Goal: Navigation & Orientation: Find specific page/section

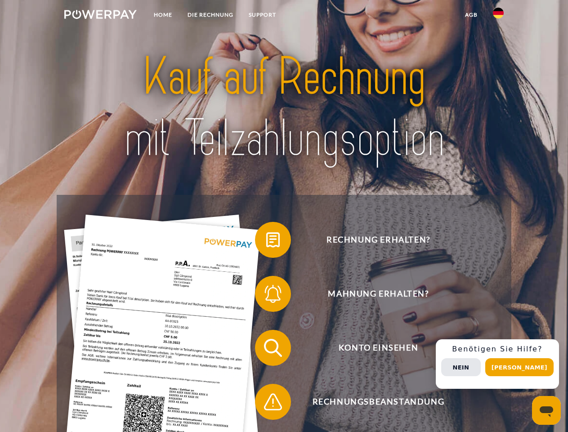
click at [100, 16] on img at bounding box center [100, 14] width 72 height 9
click at [498, 16] on img at bounding box center [498, 13] width 11 height 11
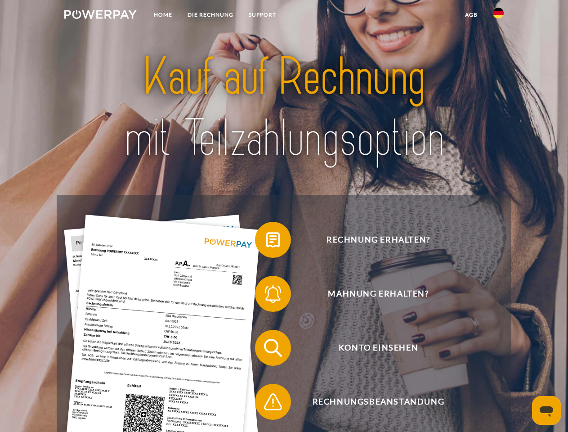
click at [471, 15] on link "agb" at bounding box center [471, 15] width 28 height 16
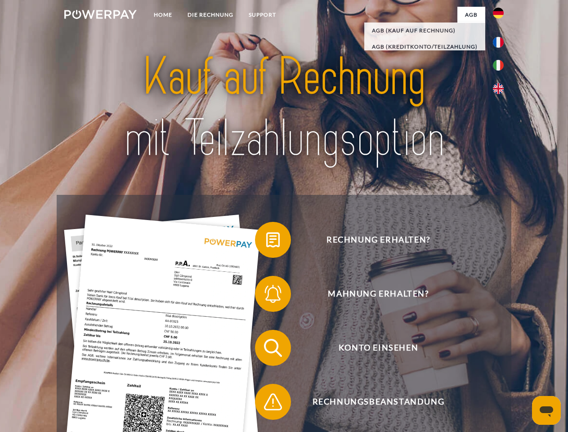
click at [266, 241] on span at bounding box center [259, 239] width 45 height 45
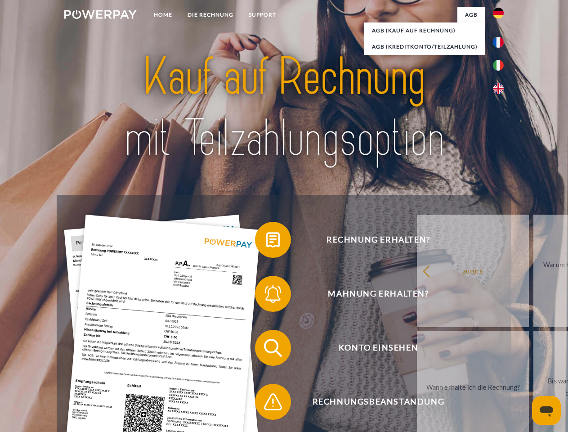
click at [417, 295] on link "zurück" at bounding box center [473, 270] width 112 height 112
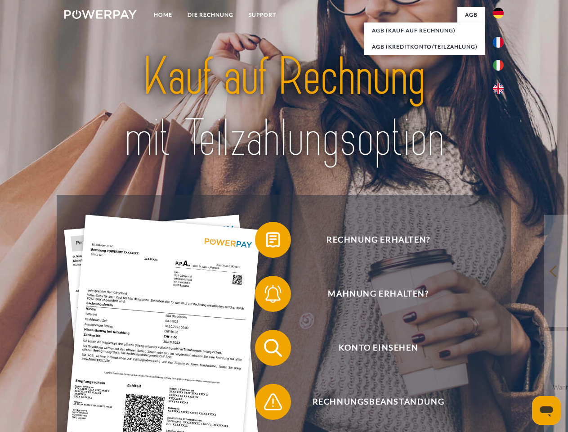
click at [266, 349] on div "Rechnung erhalten? Mahnung erhalten? Konto einsehen" at bounding box center [284, 375] width 454 height 360
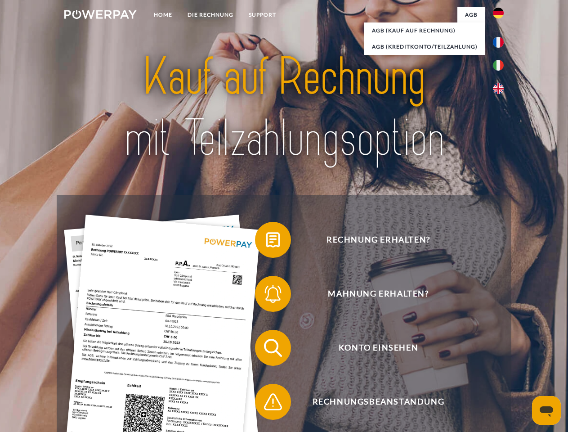
click at [266, 403] on span at bounding box center [259, 401] width 45 height 45
click at [500, 364] on div "Rechnung erhalten? Mahnung erhalten? Konto einsehen" at bounding box center [284, 375] width 454 height 360
click at [478, 366] on span "Konto einsehen" at bounding box center [378, 348] width 220 height 36
click at [522, 367] on header "Home DIE RECHNUNG SUPPORT" at bounding box center [284, 310] width 568 height 621
